Goal: Transaction & Acquisition: Purchase product/service

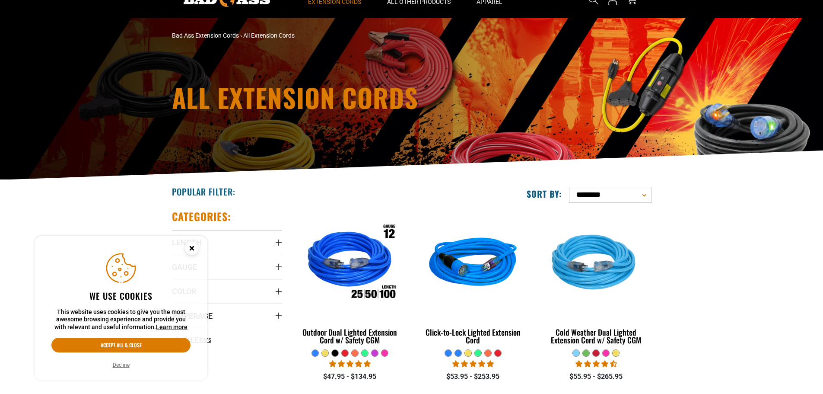
scroll to position [43, 0]
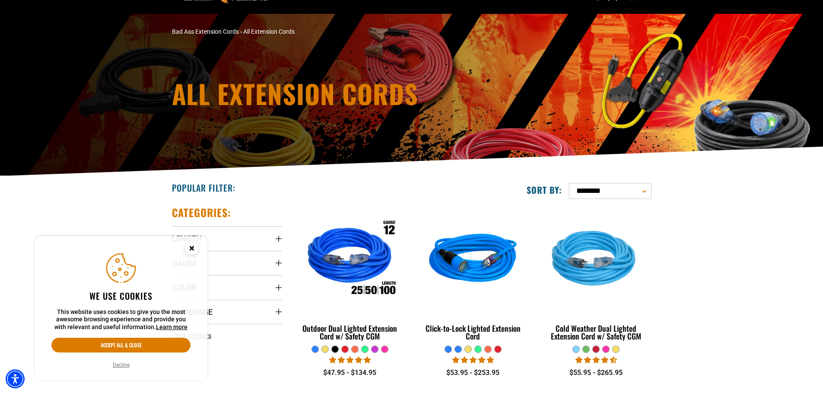
click at [191, 249] on icon "Cookie Consent" at bounding box center [191, 247] width 3 height 3
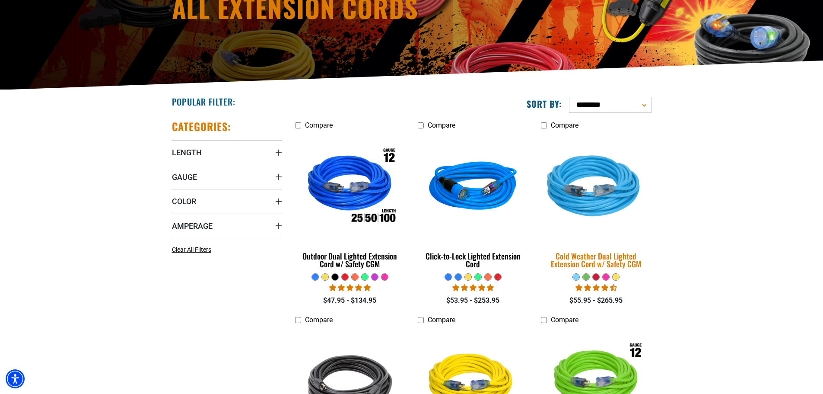
scroll to position [130, 0]
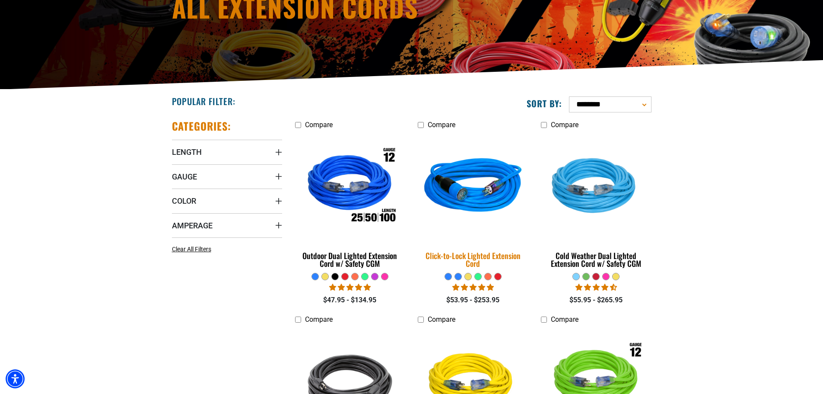
click at [480, 191] on img at bounding box center [473, 187] width 121 height 111
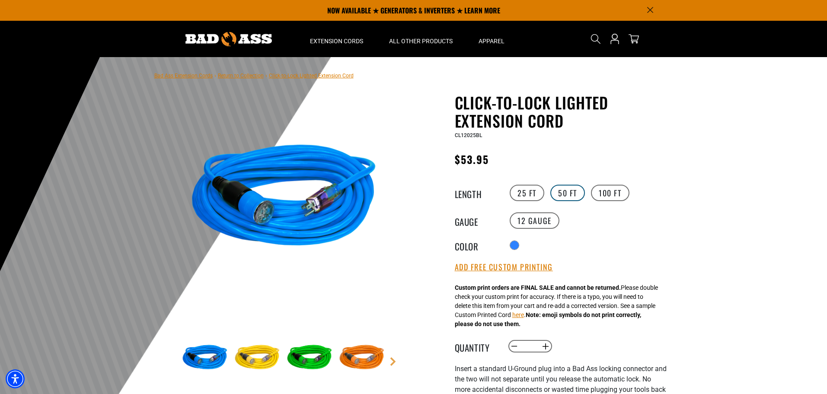
click at [565, 191] on label "50 FT" at bounding box center [567, 193] width 35 height 16
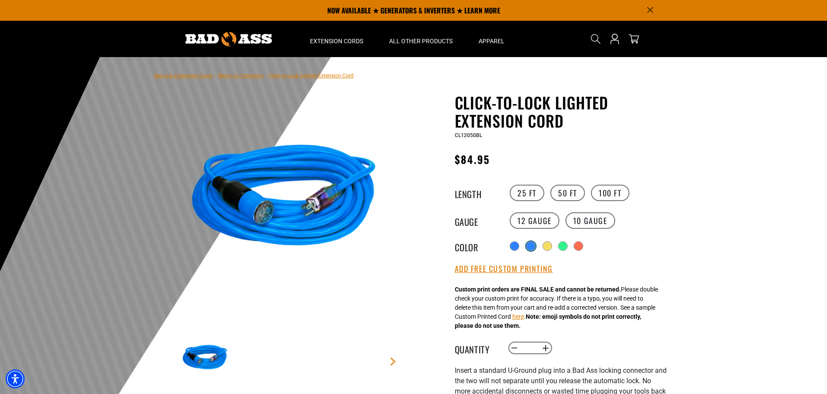
click at [535, 245] on div "products.product.variant_sold_out_or_unavailable" at bounding box center [530, 246] width 9 height 9
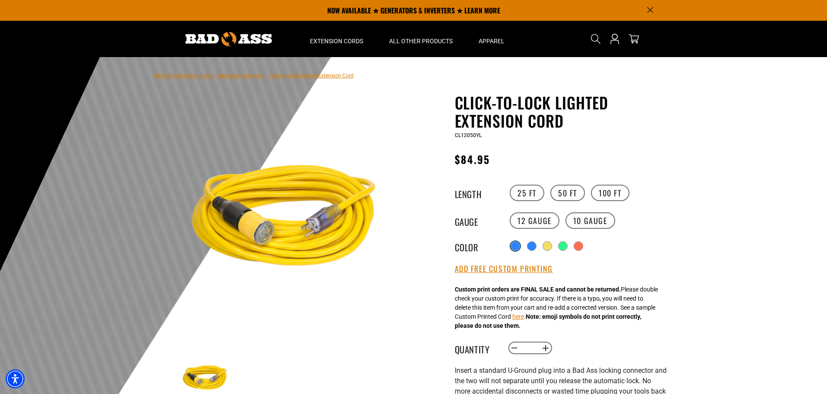
click at [515, 249] on div at bounding box center [515, 246] width 9 height 9
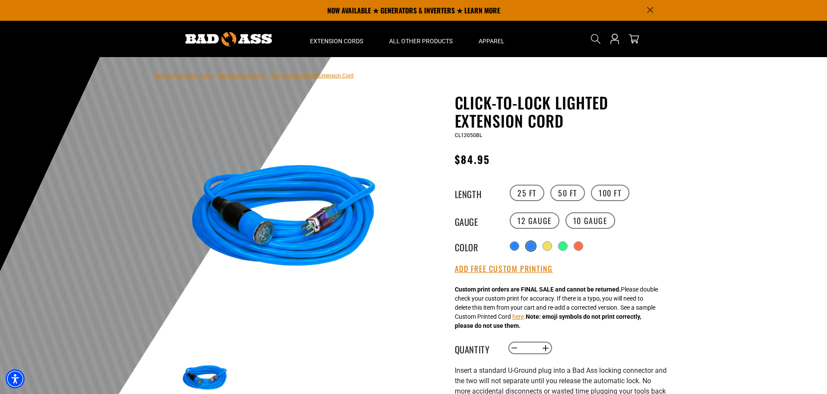
click at [531, 247] on div "products.product.variant_sold_out_or_unavailable" at bounding box center [530, 246] width 9 height 9
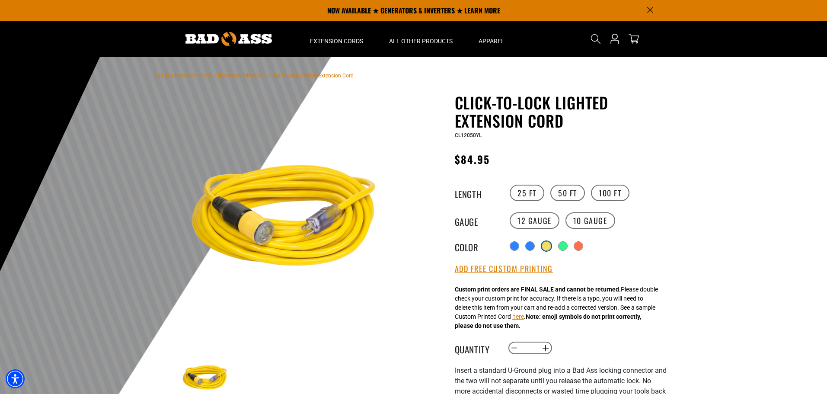
click at [549, 247] on div "products.product.variant_sold_out_or_unavailable" at bounding box center [546, 246] width 9 height 9
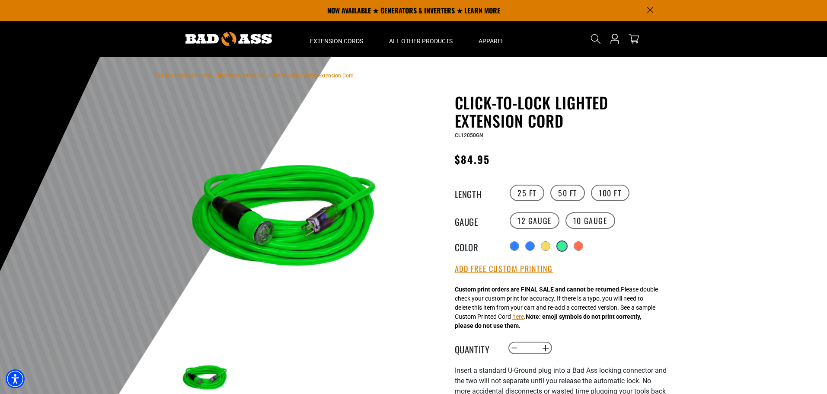
click at [564, 248] on div "products.product.variant_sold_out_or_unavailable" at bounding box center [562, 246] width 9 height 9
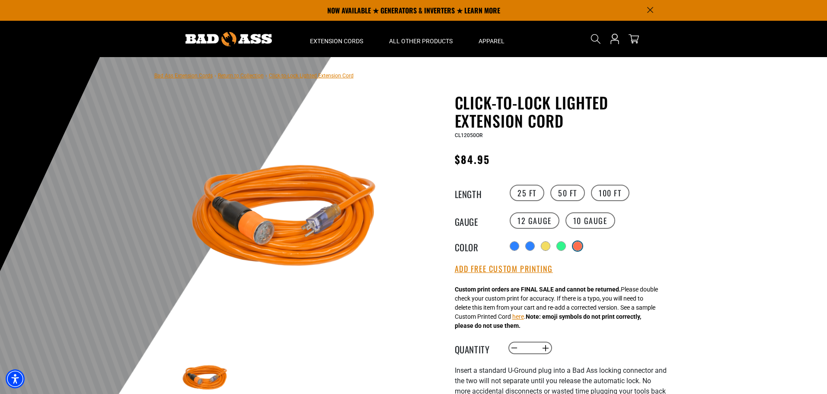
click at [582, 248] on div "products.product.variant_sold_out_or_unavailable" at bounding box center [577, 246] width 9 height 9
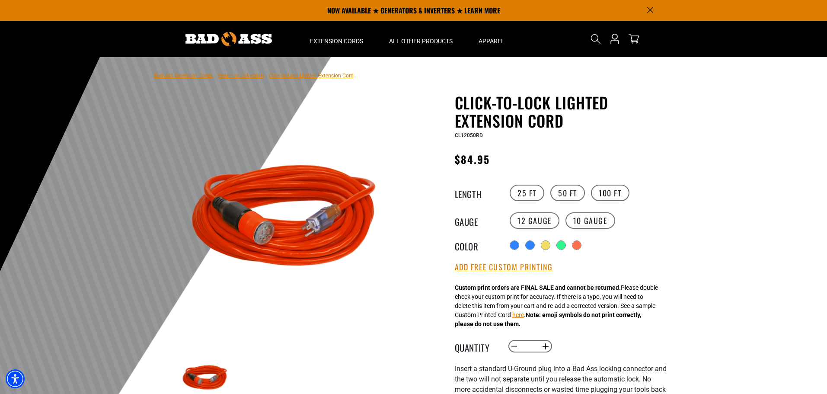
scroll to position [86, 0]
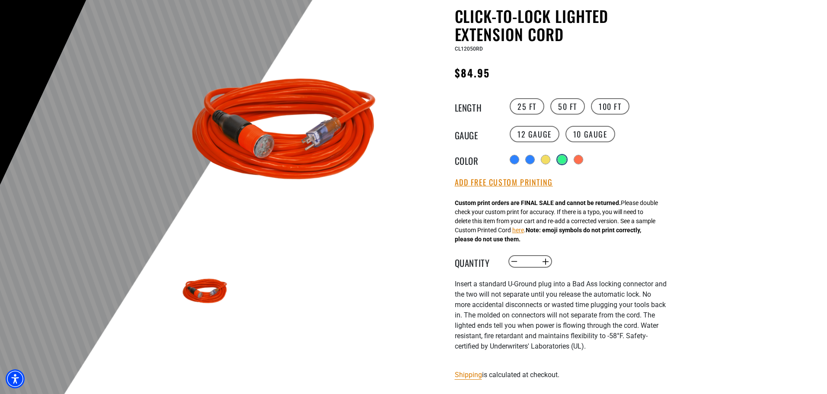
click at [564, 162] on div "products.product.variant_sold_out_or_unavailable" at bounding box center [562, 159] width 9 height 9
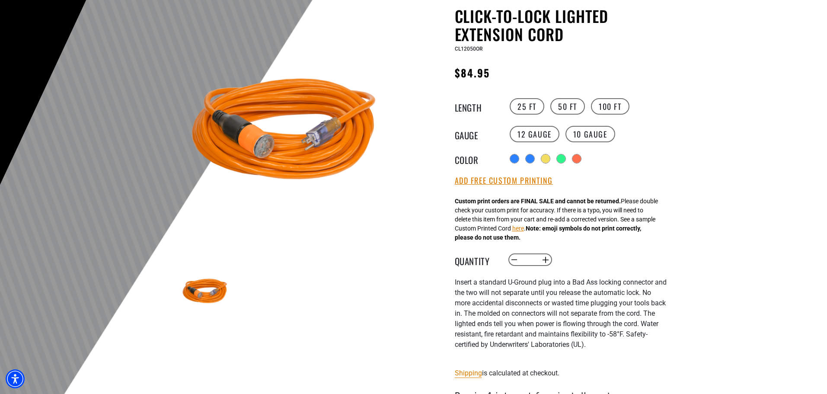
click at [552, 161] on div "Radio button products.product.variant_sold_out_or_unavailable products.product.…" at bounding box center [586, 159] width 159 height 14
click at [550, 160] on div "products.product.variant_sold_out_or_unavailable" at bounding box center [546, 159] width 9 height 9
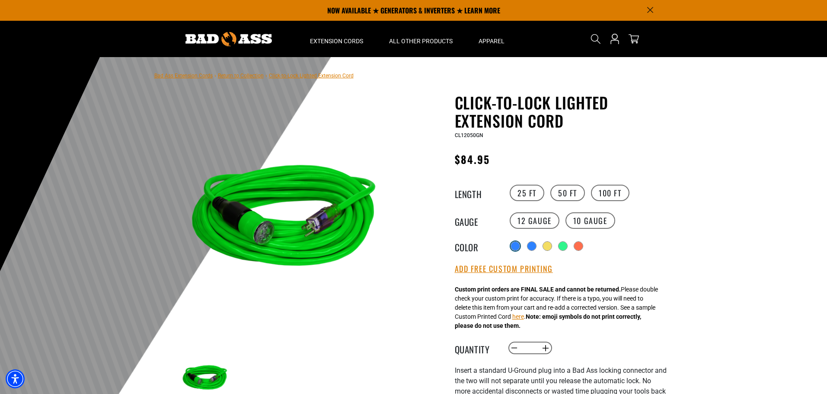
click at [517, 247] on div at bounding box center [515, 246] width 9 height 9
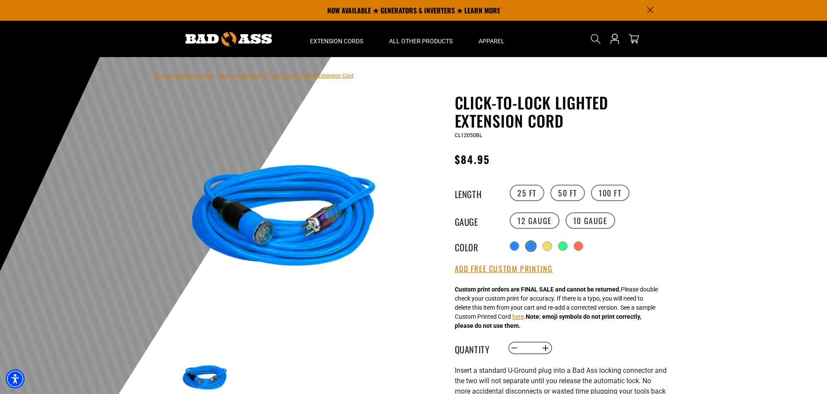
click at [532, 248] on div "products.product.variant_sold_out_or_unavailable" at bounding box center [530, 246] width 9 height 9
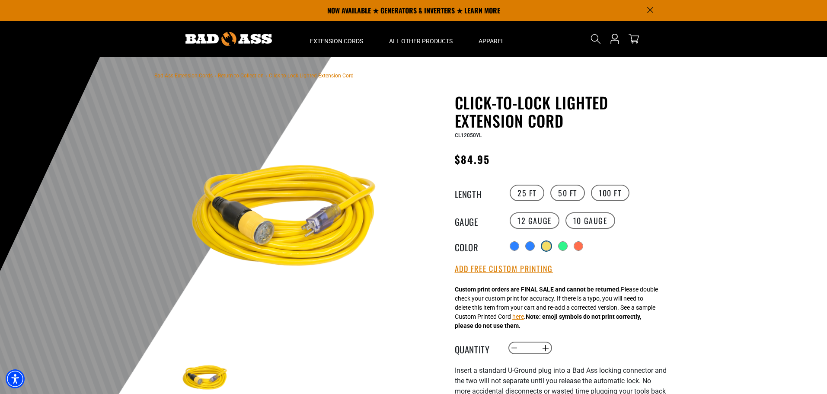
click at [550, 248] on div "products.product.variant_sold_out_or_unavailable" at bounding box center [546, 246] width 9 height 9
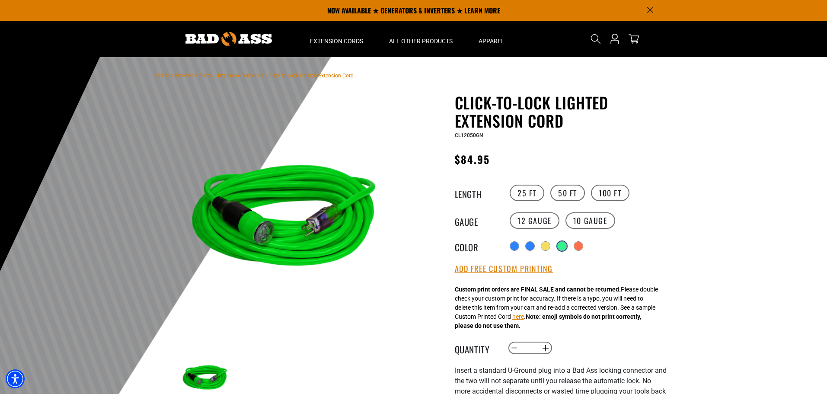
click at [566, 246] on div "products.product.variant_sold_out_or_unavailable" at bounding box center [562, 246] width 9 height 9
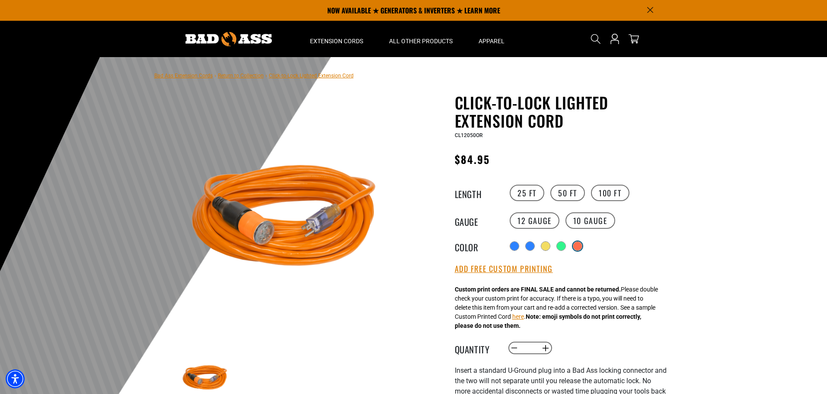
click at [581, 246] on div "products.product.variant_sold_out_or_unavailable" at bounding box center [577, 246] width 9 height 9
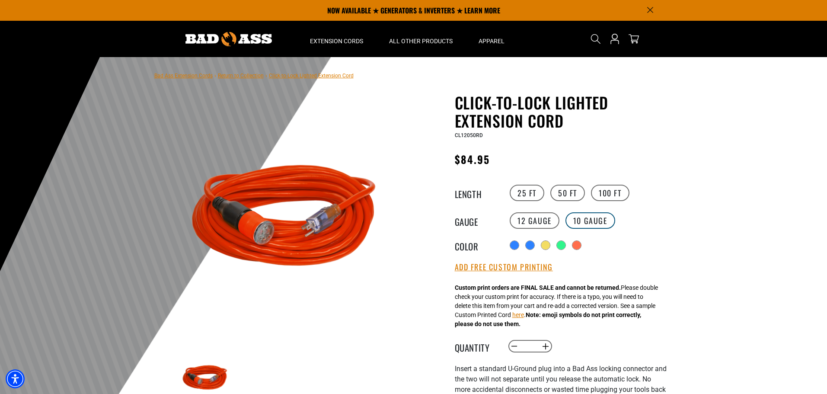
click at [594, 222] on label "10 Gauge products.product.variant_sold_out_or_unavailable" at bounding box center [590, 220] width 50 height 16
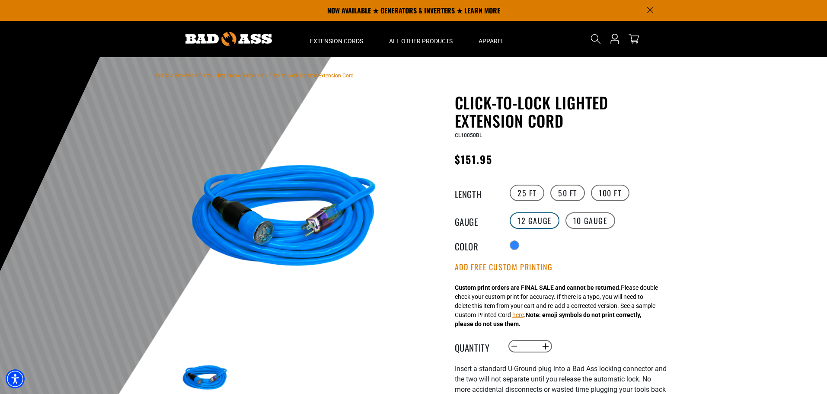
click at [540, 223] on label "12 Gauge" at bounding box center [535, 220] width 50 height 16
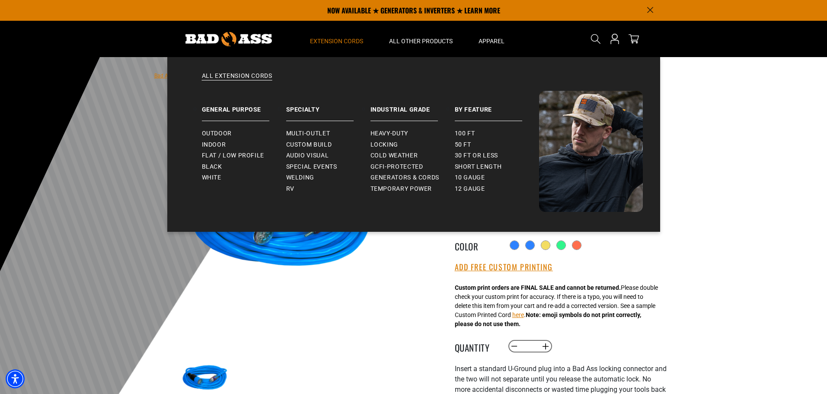
click at [345, 37] on span "Extension Cords" at bounding box center [336, 41] width 53 height 8
click at [322, 132] on span "Multi-Outlet" at bounding box center [308, 134] width 44 height 8
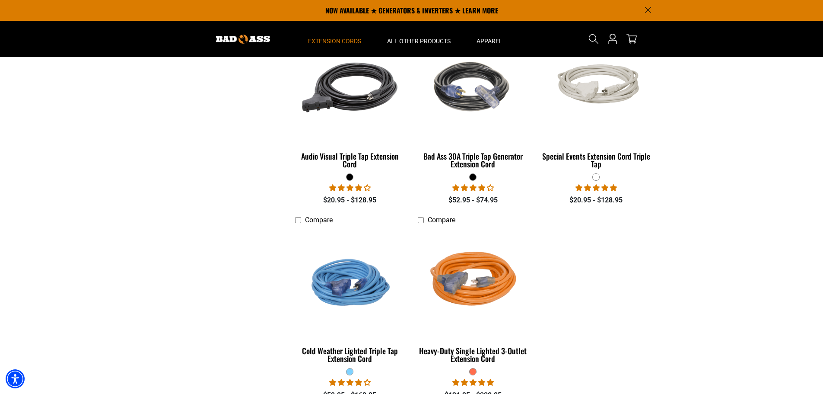
scroll to position [605, 0]
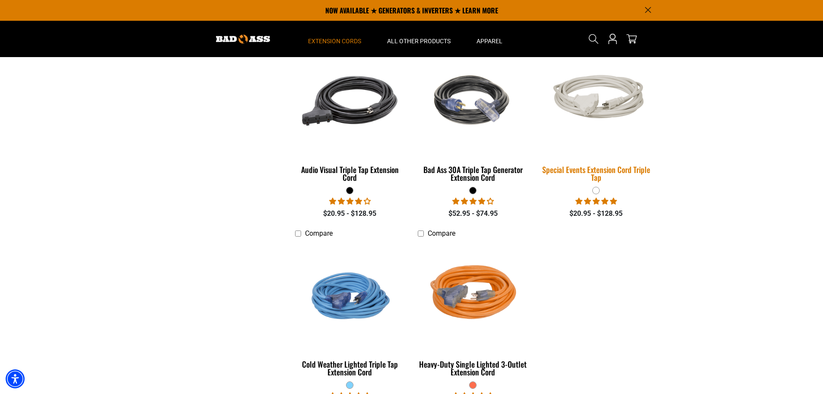
click at [600, 106] on img at bounding box center [596, 101] width 121 height 74
